Goal: Check status: Check status

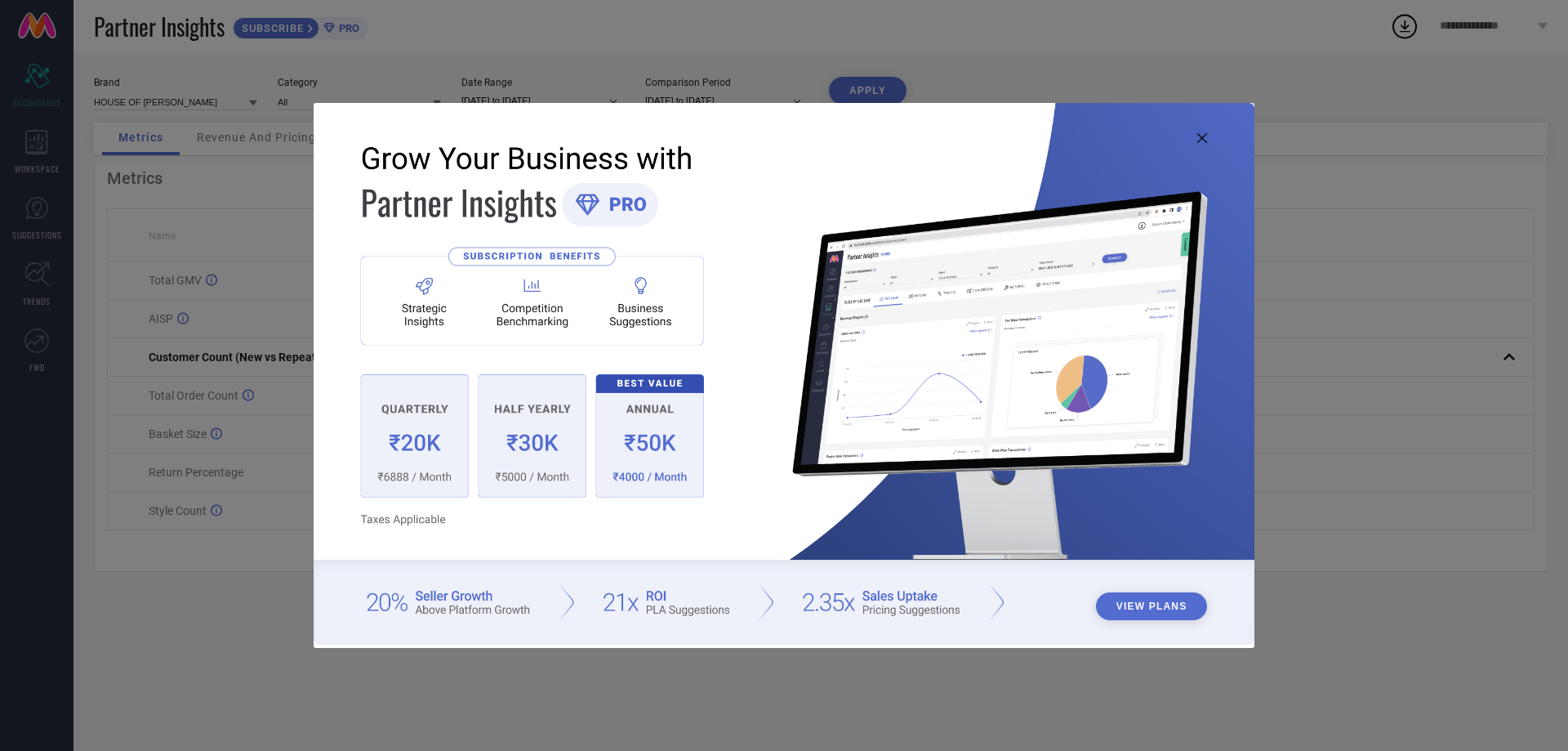
click at [1199, 140] on icon at bounding box center [1202, 138] width 10 height 10
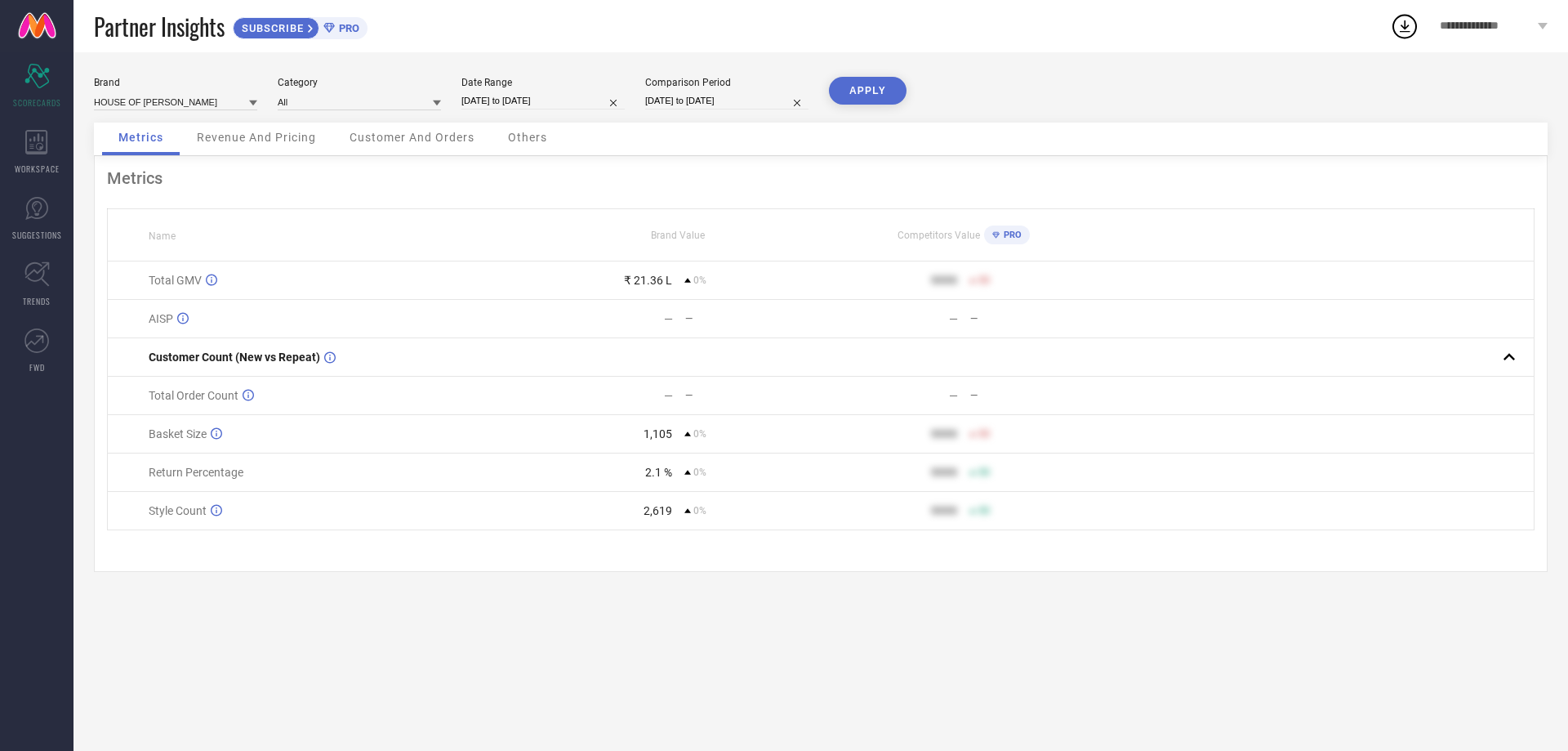
click at [509, 99] on input "[DATE] to [DATE]" at bounding box center [543, 101] width 163 height 17
select select "9"
select select "2025"
select select "10"
select select "2025"
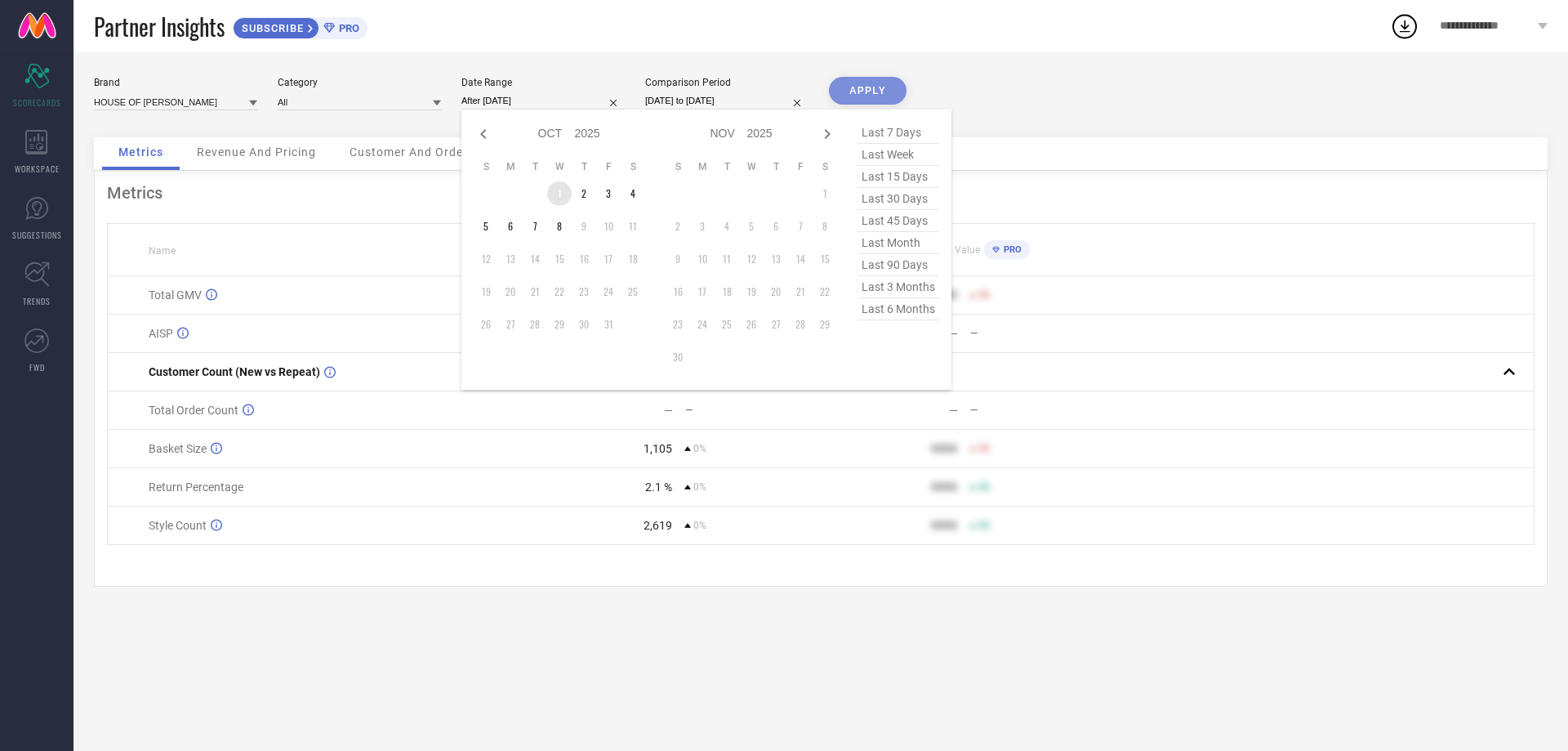
click at [560, 192] on td "1" at bounding box center [559, 193] width 24 height 24
type input "[DATE] to [DATE]"
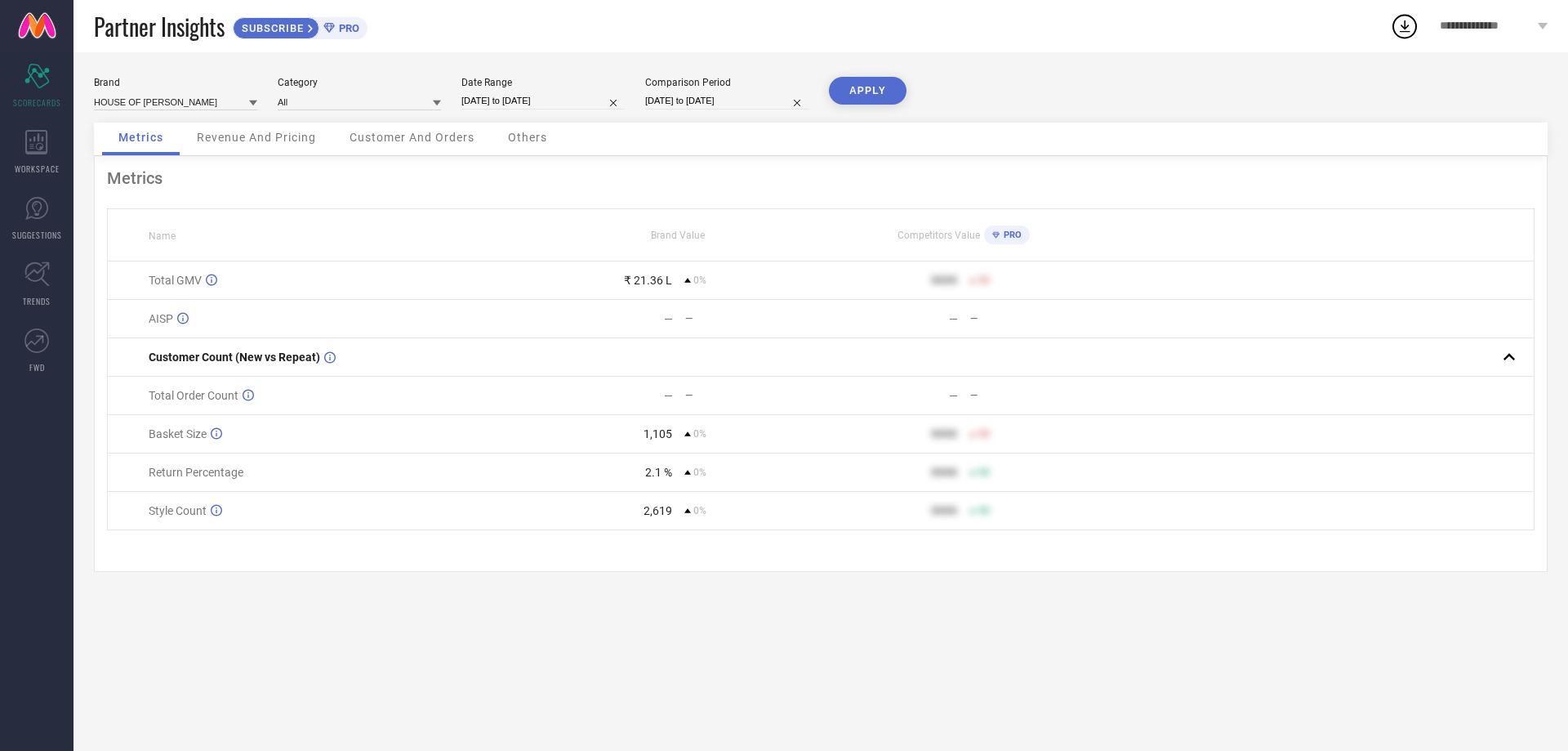
click at [676, 97] on input "[DATE] to [DATE]" at bounding box center [727, 101] width 163 height 17
select select "9"
select select "2025"
select select "10"
select select "2025"
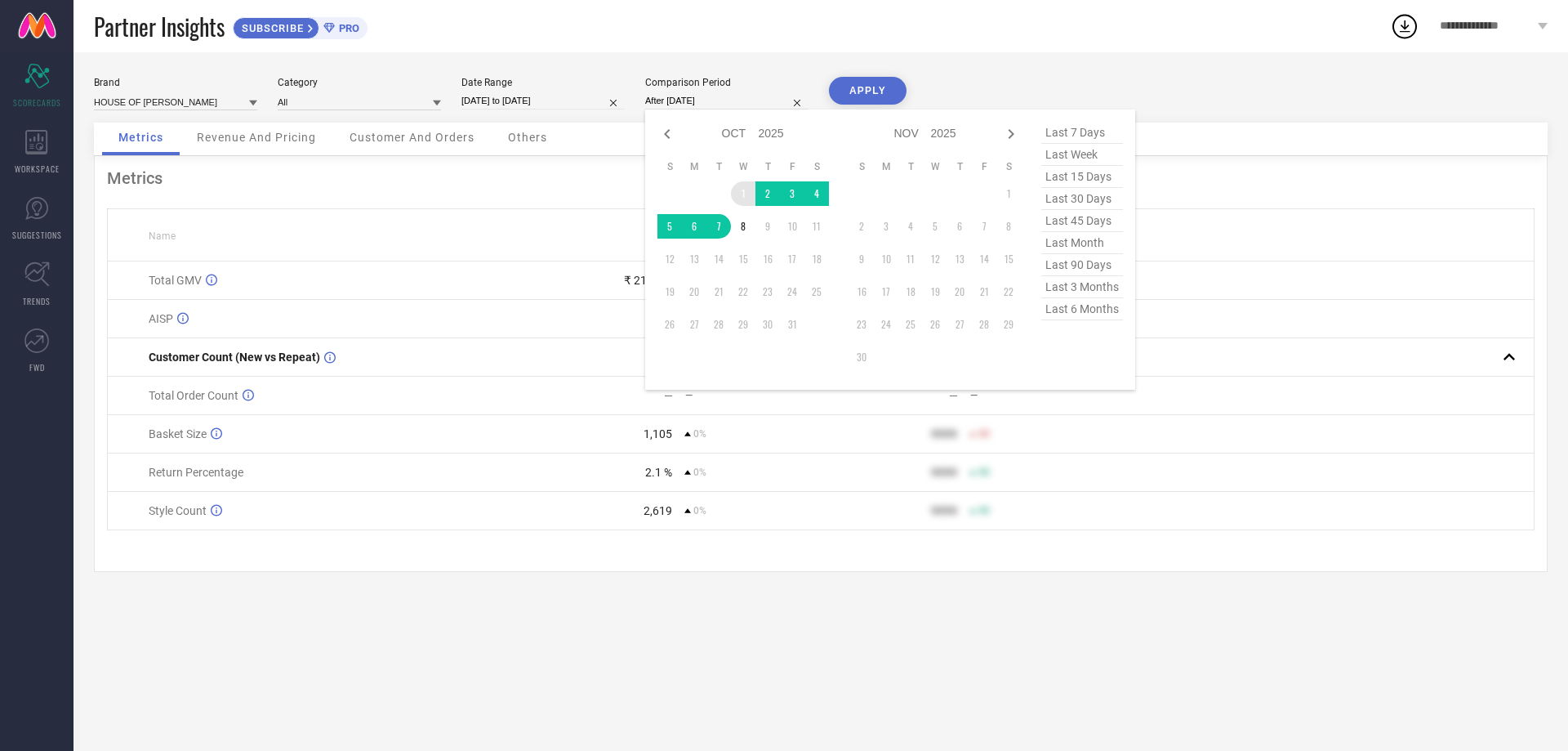
click at [737, 188] on td "1" at bounding box center [742, 193] width 24 height 24
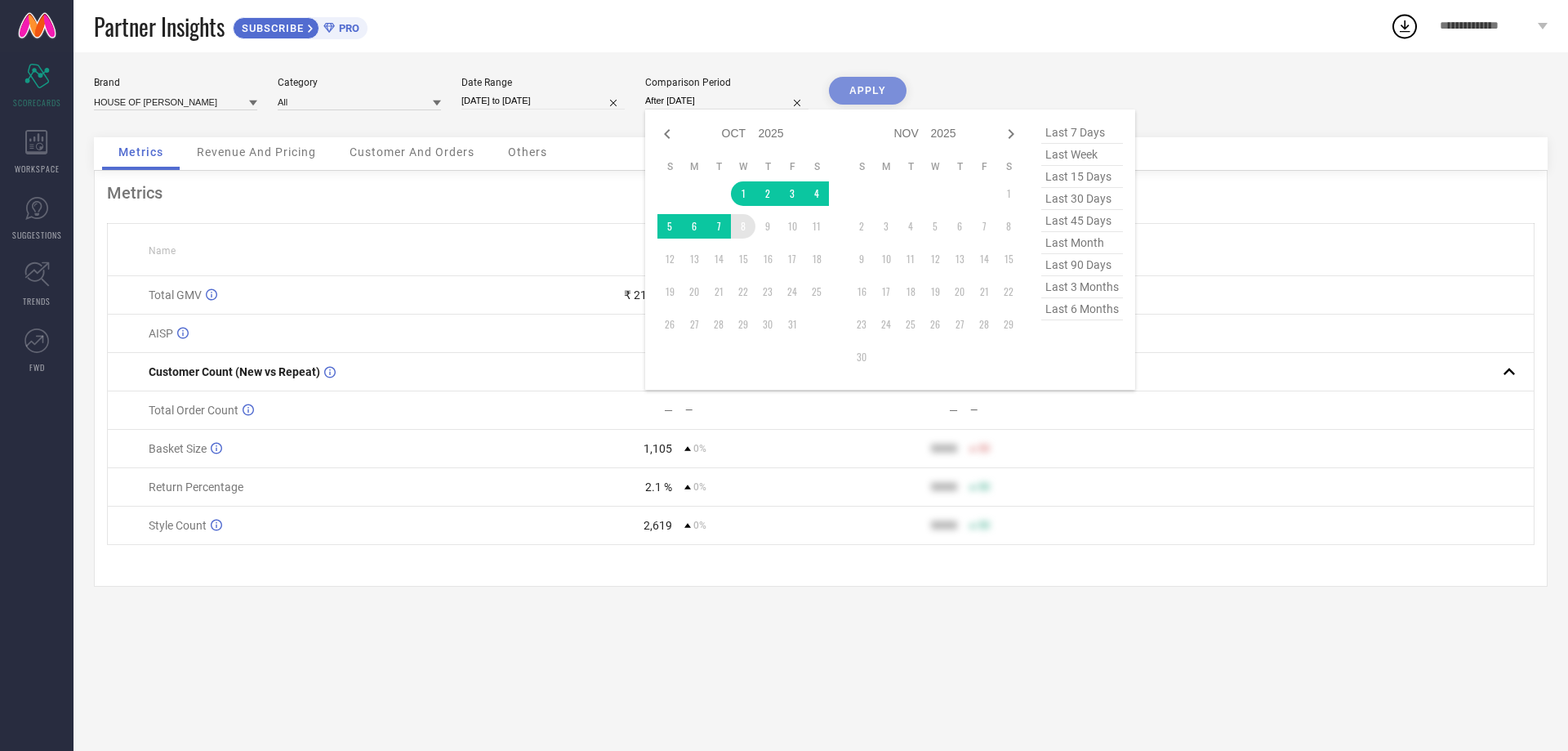
type input "[DATE] to [DATE]"
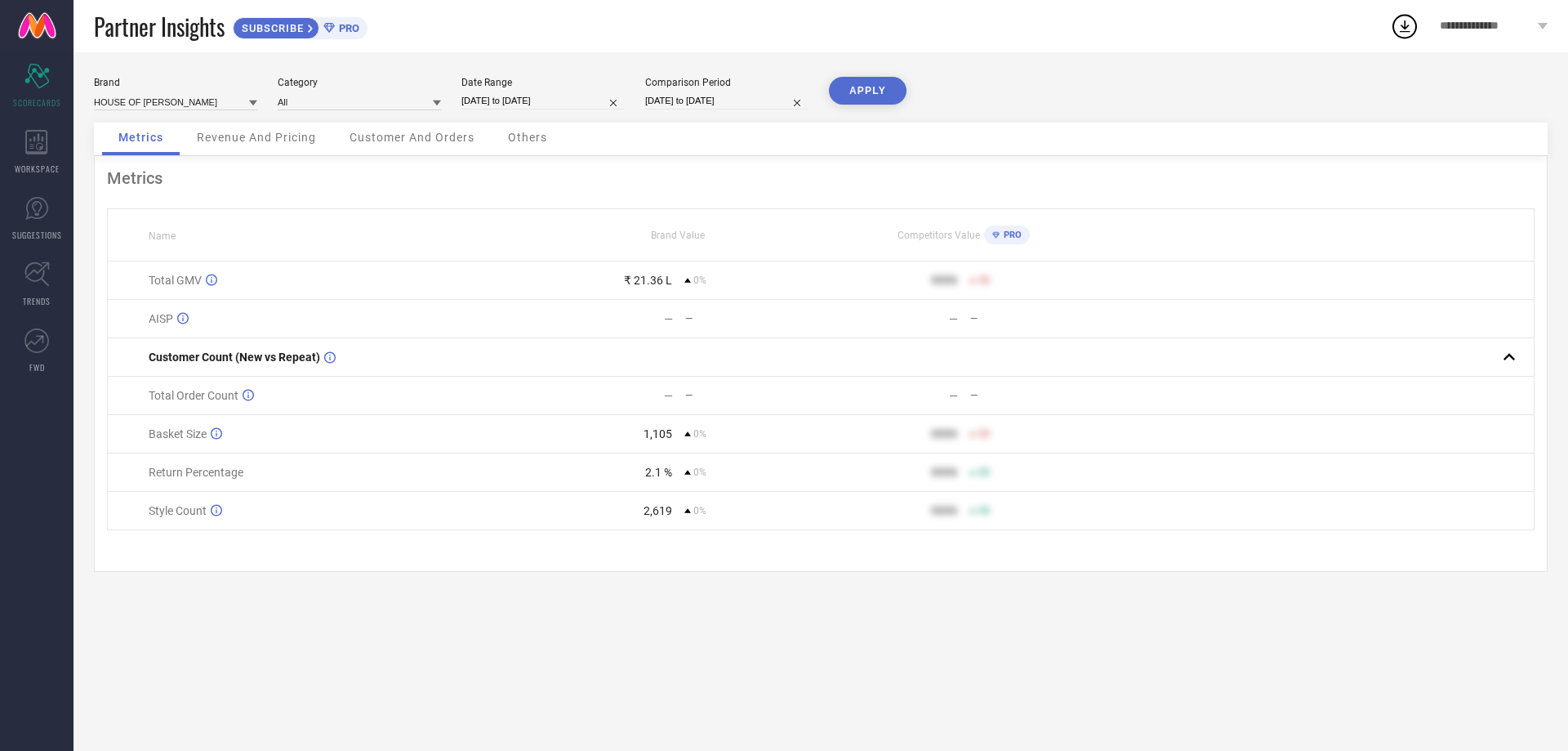
click at [869, 87] on button "APPLY" at bounding box center [867, 90] width 78 height 28
